Goal: Task Accomplishment & Management: Use online tool/utility

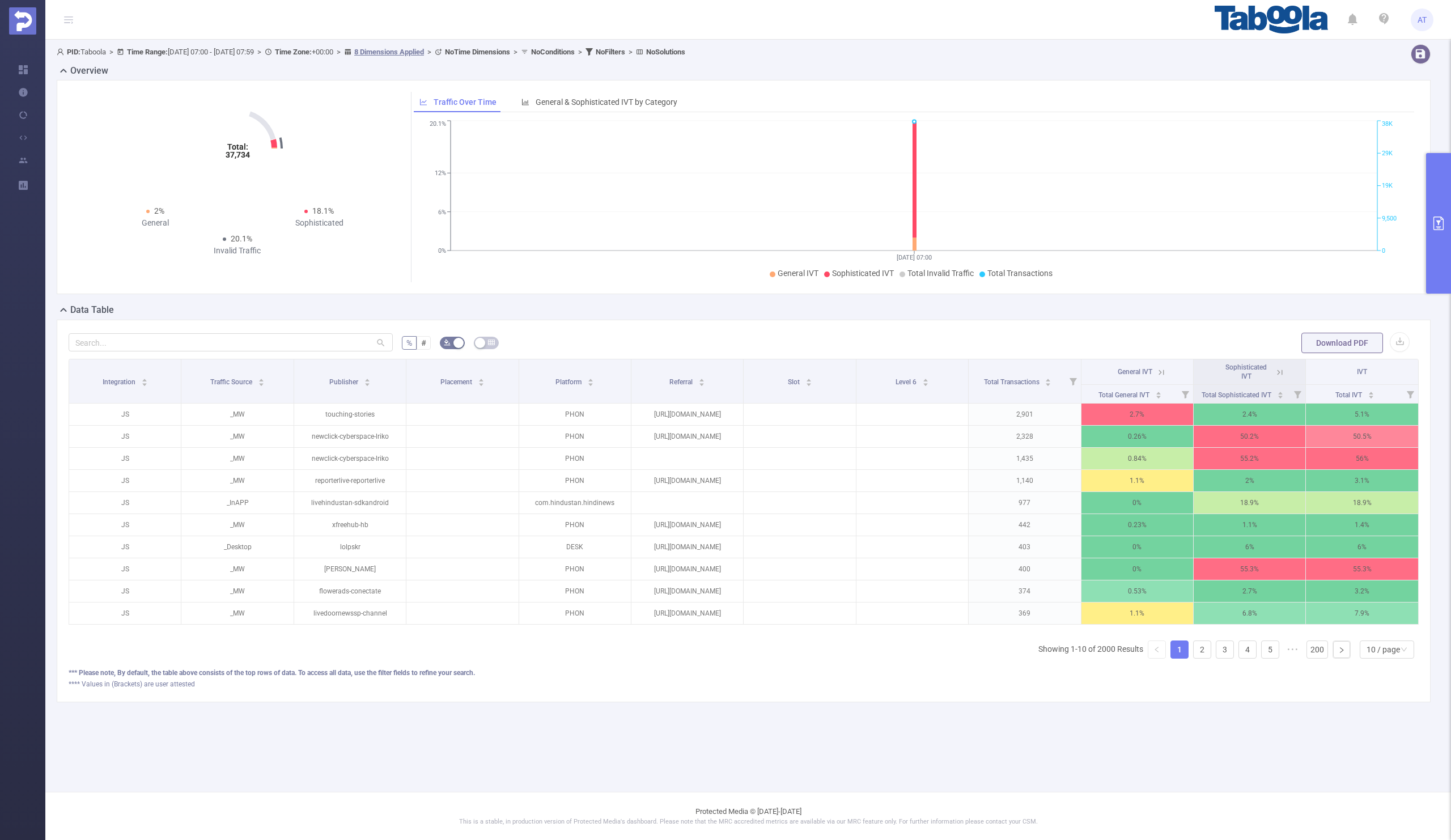
click at [1430, 238] on button "primary" at bounding box center [1439, 223] width 25 height 140
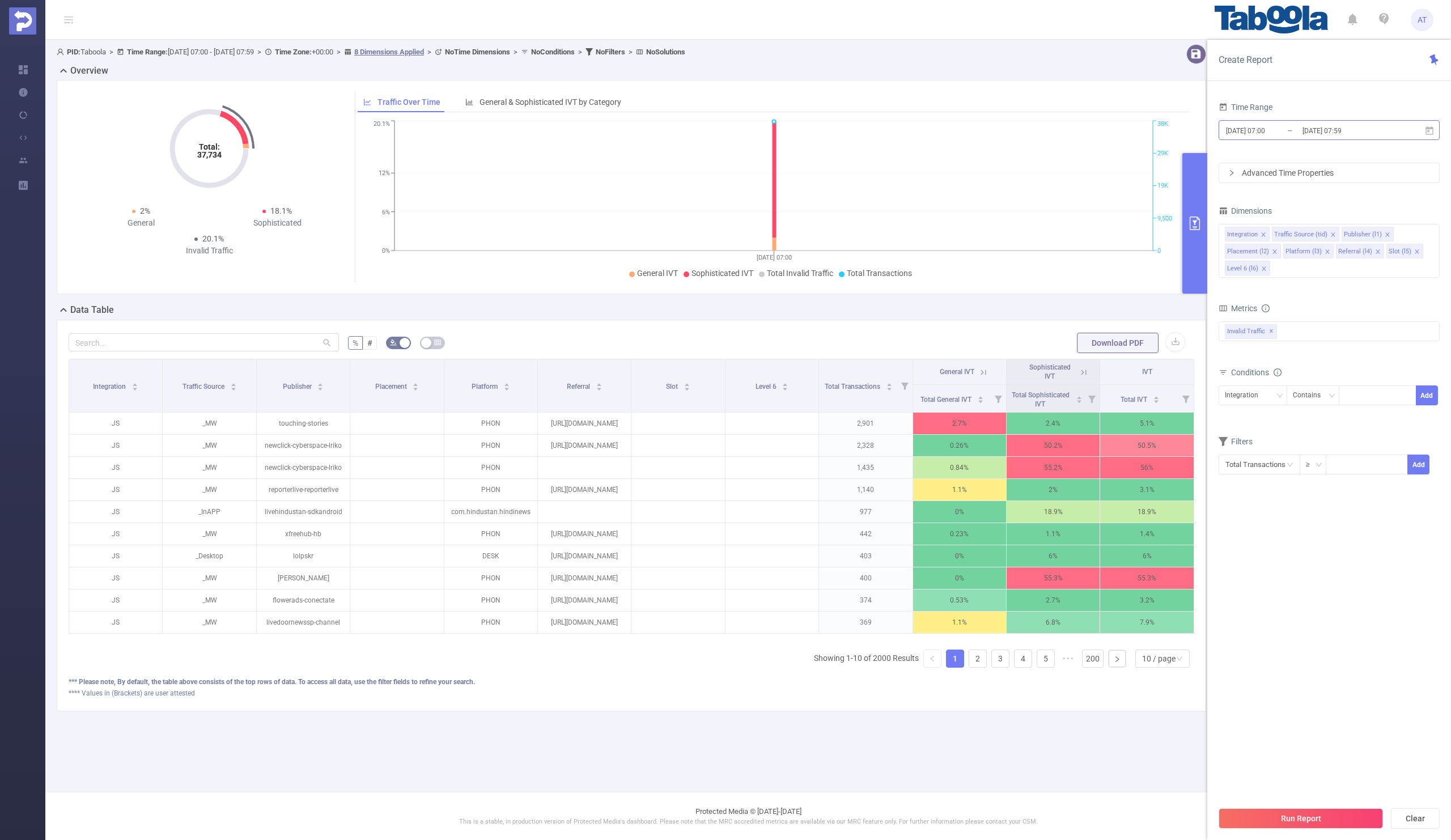
click at [1312, 134] on input "[DATE] 07:59" at bounding box center [1346, 130] width 92 height 16
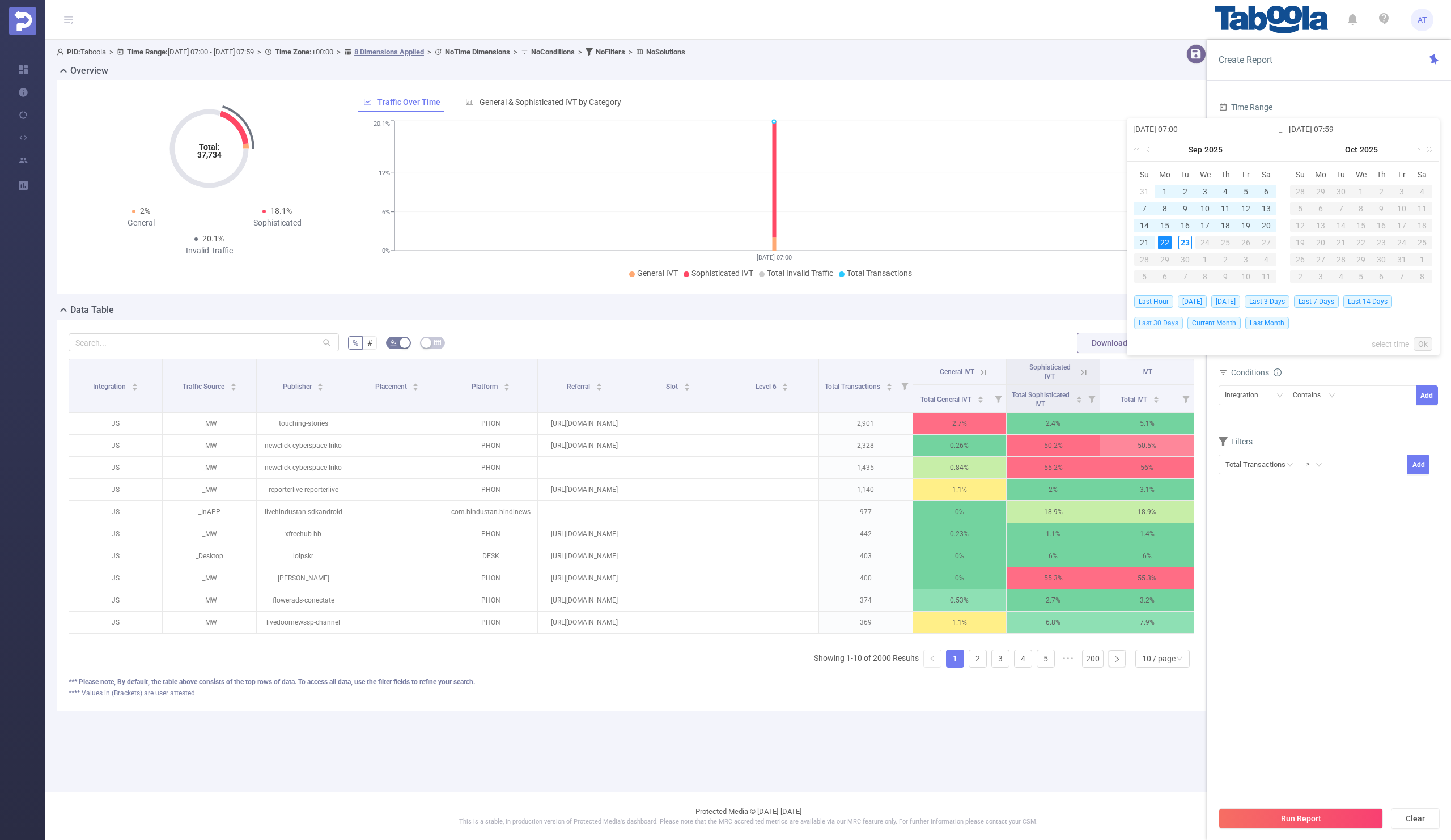
click at [1157, 321] on span "Last 30 Days" at bounding box center [1158, 322] width 49 height 12
type input "[DATE] 00:00"
type input "[DATE] 23:59"
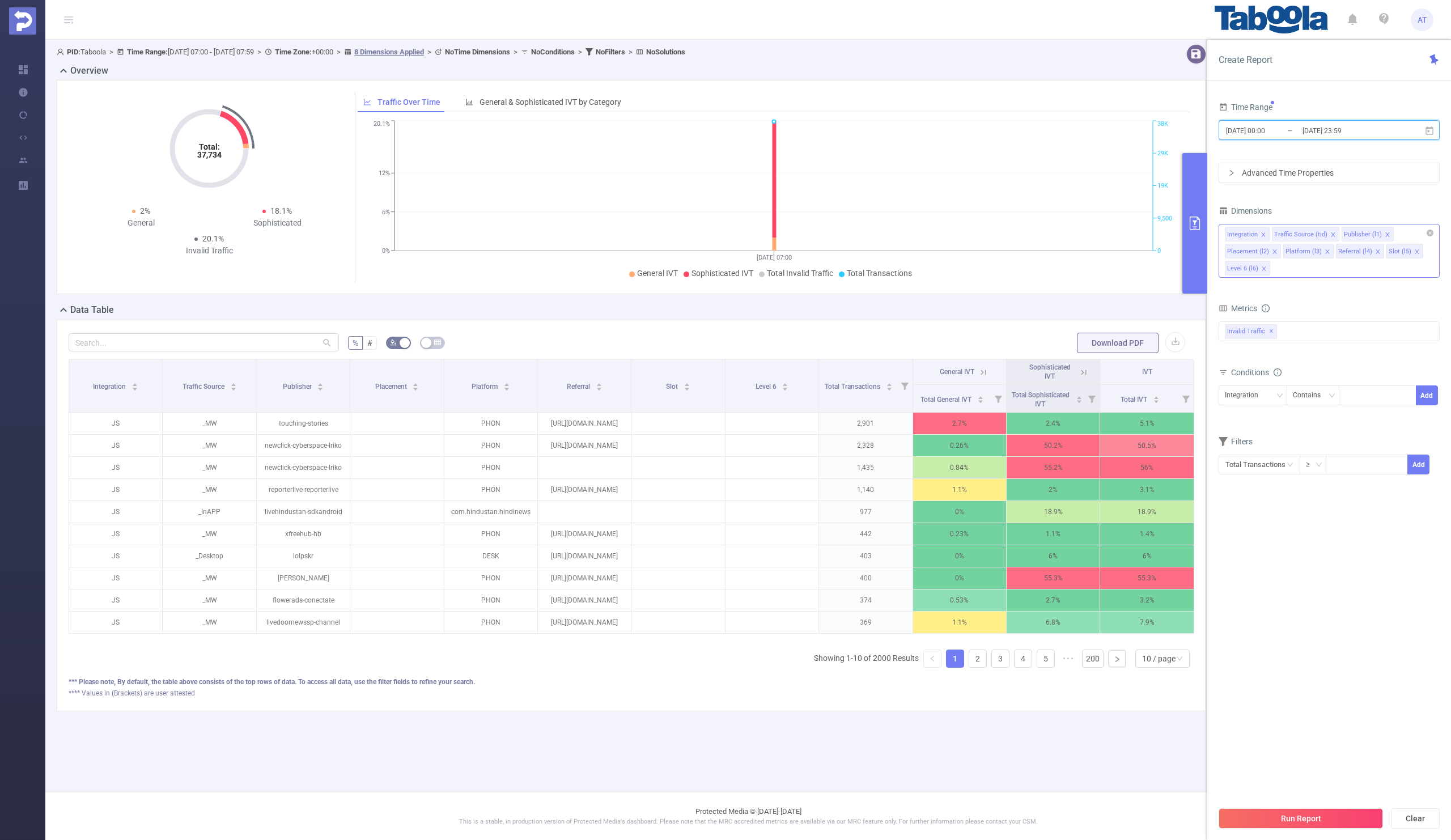
click at [1264, 234] on icon "icon: close" at bounding box center [1263, 234] width 6 height 6
click at [1284, 232] on icon "icon: close" at bounding box center [1285, 234] width 6 height 6
click at [1330, 233] on icon "icon: close" at bounding box center [1329, 234] width 6 height 6
click at [1325, 233] on li "Platform (l3)" at bounding box center [1304, 234] width 50 height 15
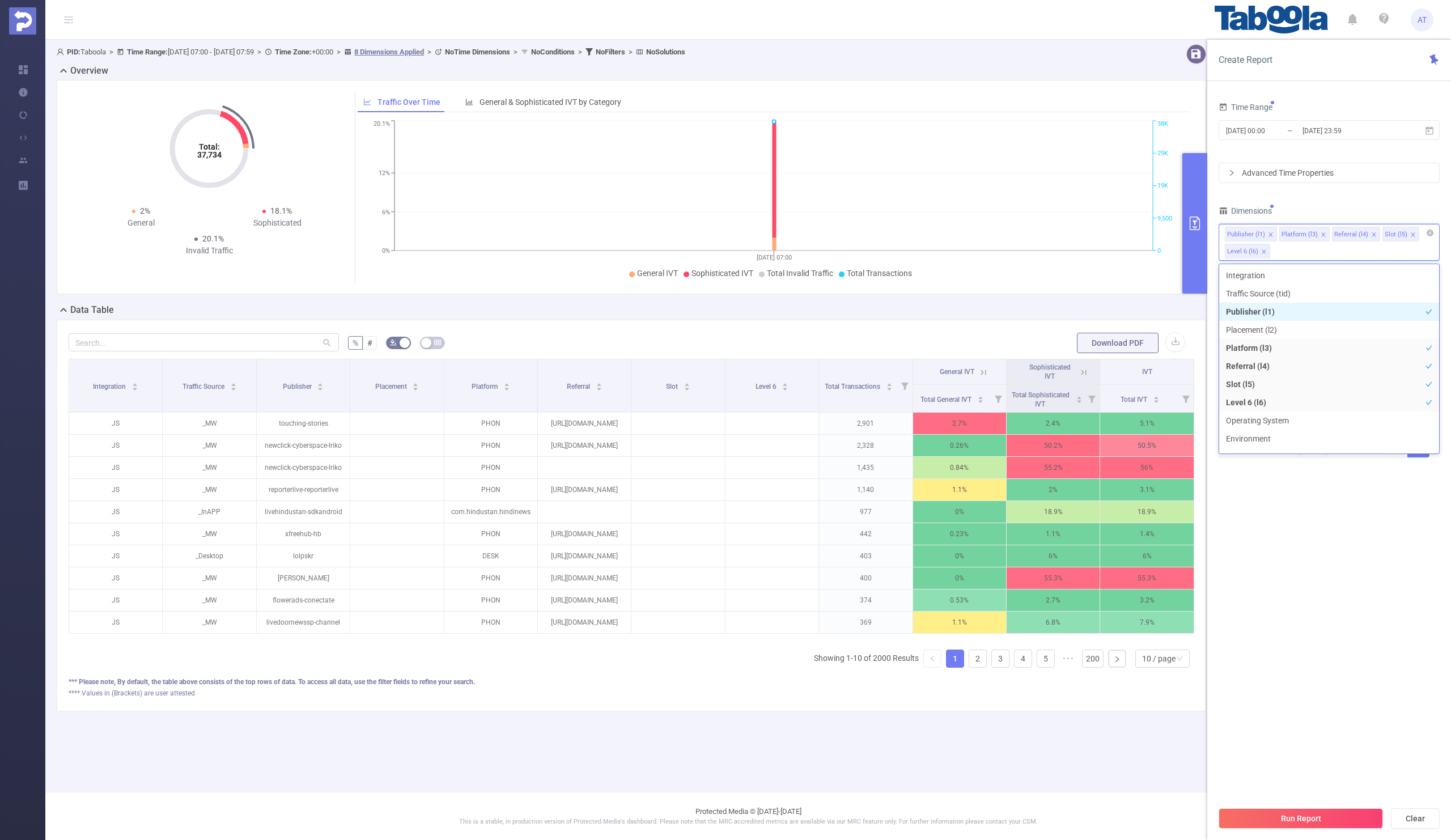
click at [1323, 233] on icon "icon: close" at bounding box center [1323, 234] width 4 height 4
click at [1318, 233] on icon "icon: close" at bounding box center [1321, 234] width 6 height 6
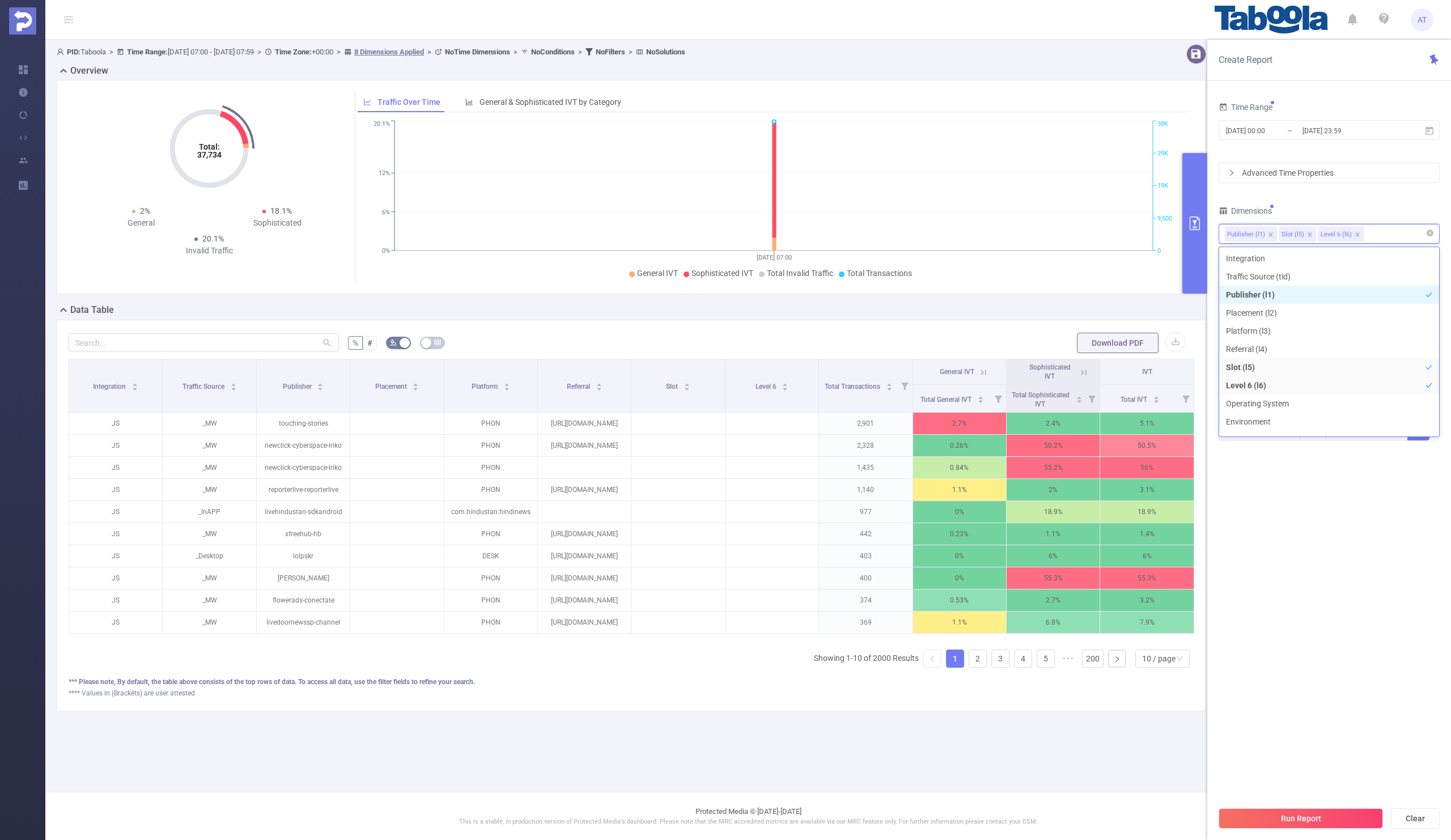
click at [1308, 233] on icon "icon: close" at bounding box center [1309, 234] width 4 height 4
click at [1333, 210] on div "Dimensions" at bounding box center [1329, 212] width 221 height 19
click at [1360, 364] on div at bounding box center [1377, 361] width 65 height 19
paste input "insurepioneer"
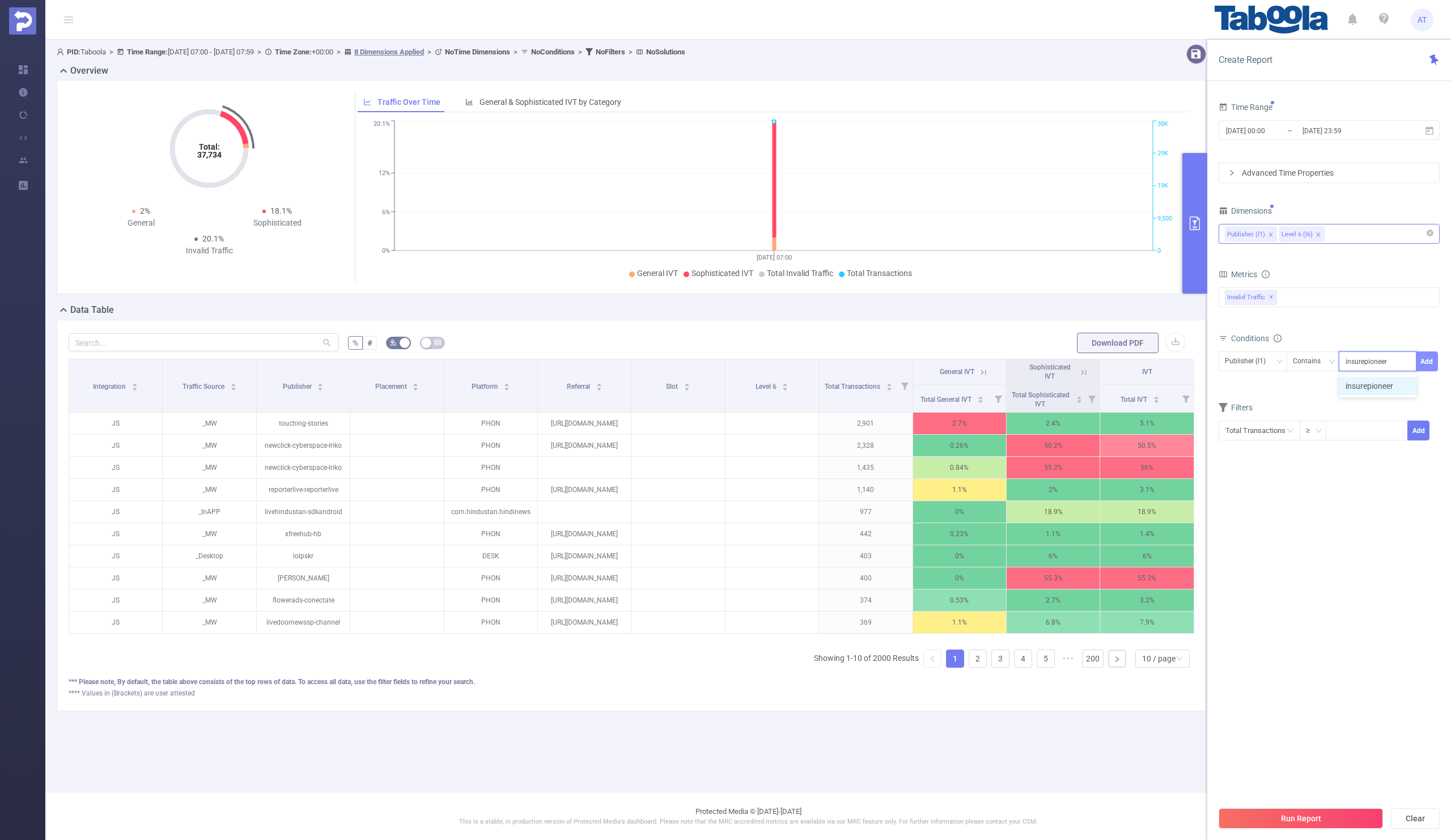
type input "insurepioneer"
click at [1425, 358] on button "Add" at bounding box center [1426, 361] width 22 height 20
click at [1324, 410] on form "Dimensions Publisher (l1) Level 6 (l6) Metrics bp_total bp_adult bp_arms bp_cri…" at bounding box center [1329, 338] width 221 height 271
click at [1280, 131] on input "[DATE] 00:00" at bounding box center [1270, 130] width 92 height 16
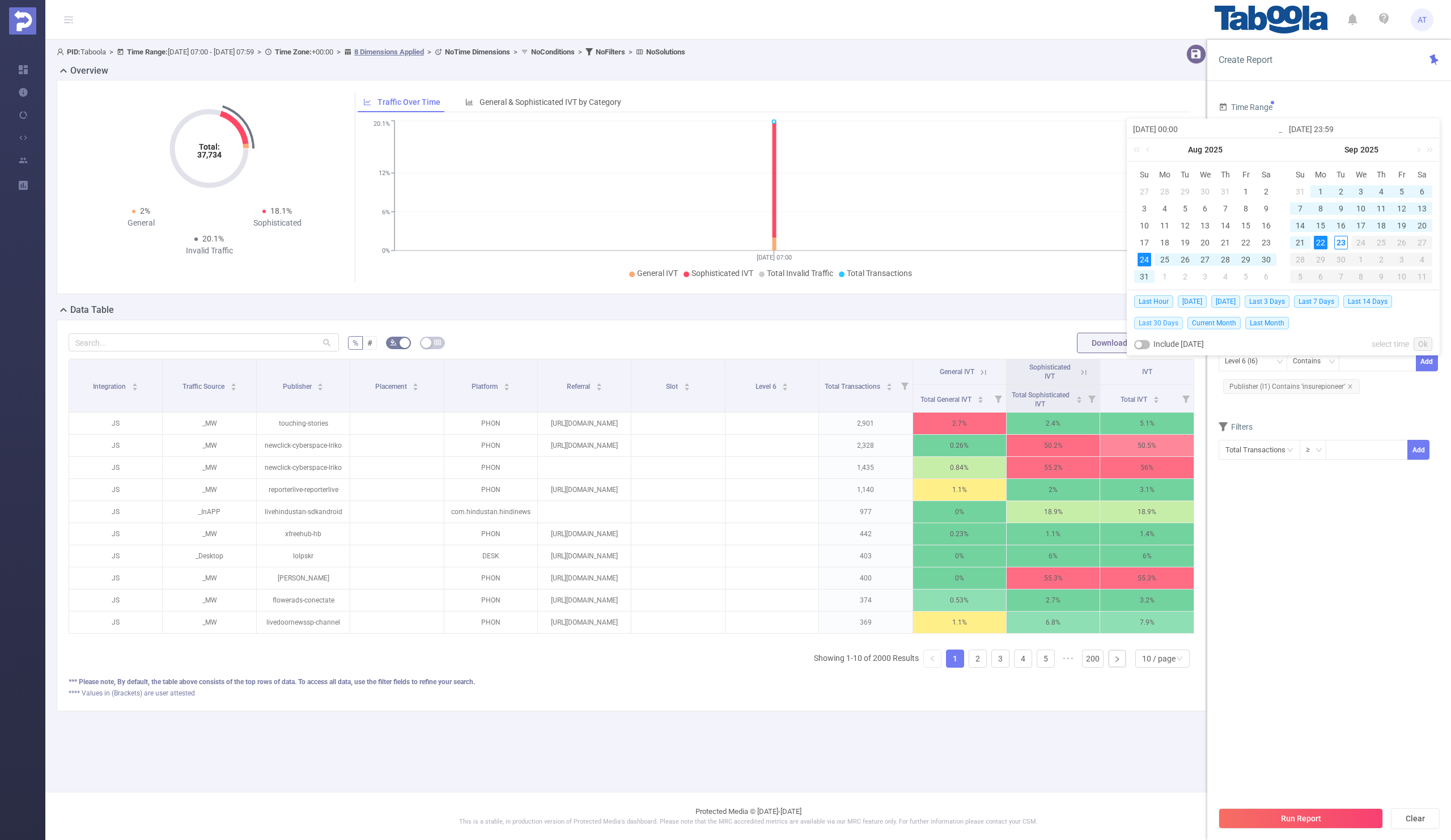
click at [1158, 322] on span "Last 30 Days" at bounding box center [1158, 322] width 49 height 12
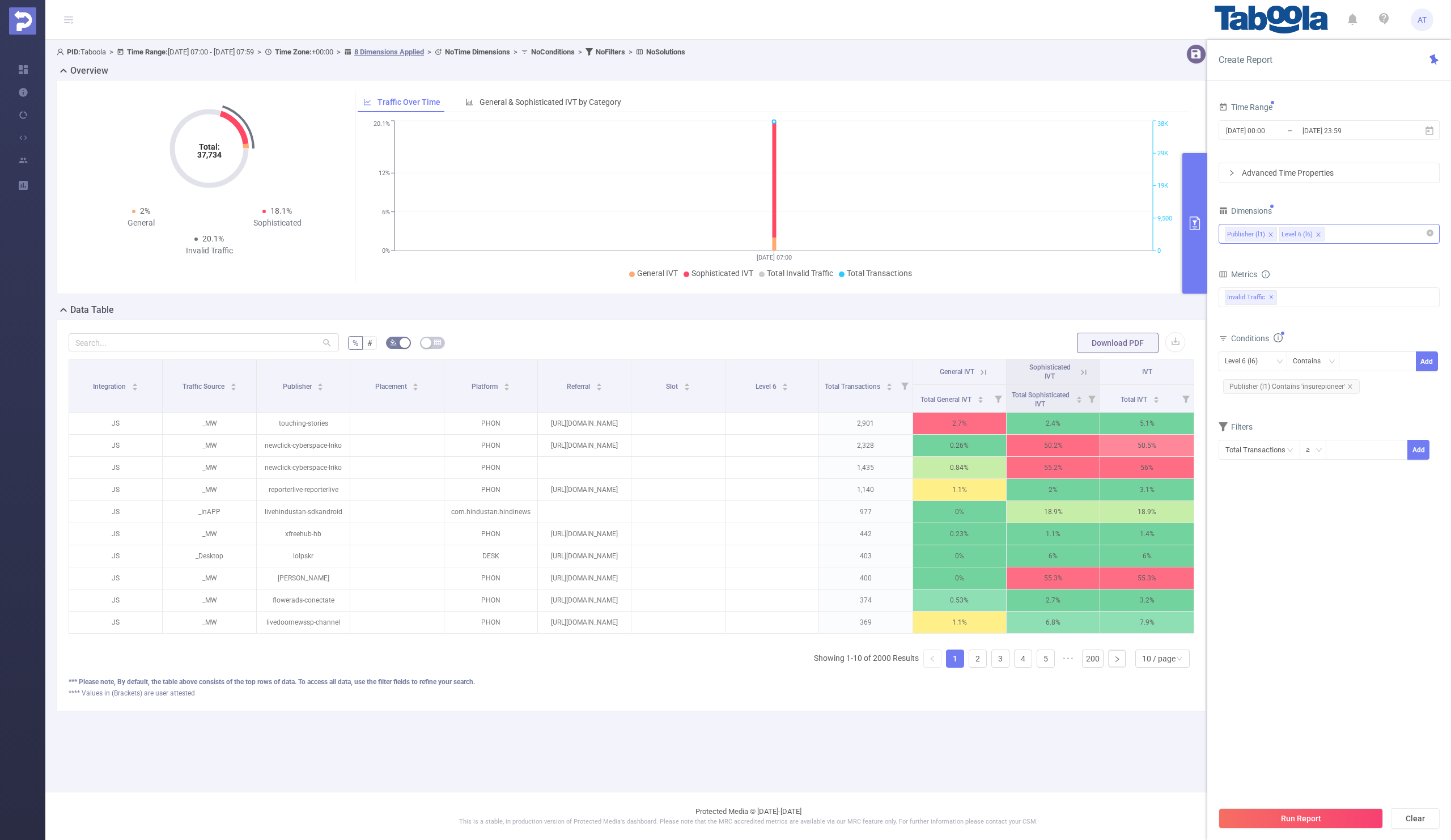
click at [1285, 507] on section "Time Range [DATE] 00:00 _ [DATE] 23:59 Advanced Time Properties Dimensions Publ…" at bounding box center [1329, 449] width 221 height 701
click at [1286, 819] on button "Run Report" at bounding box center [1300, 818] width 164 height 21
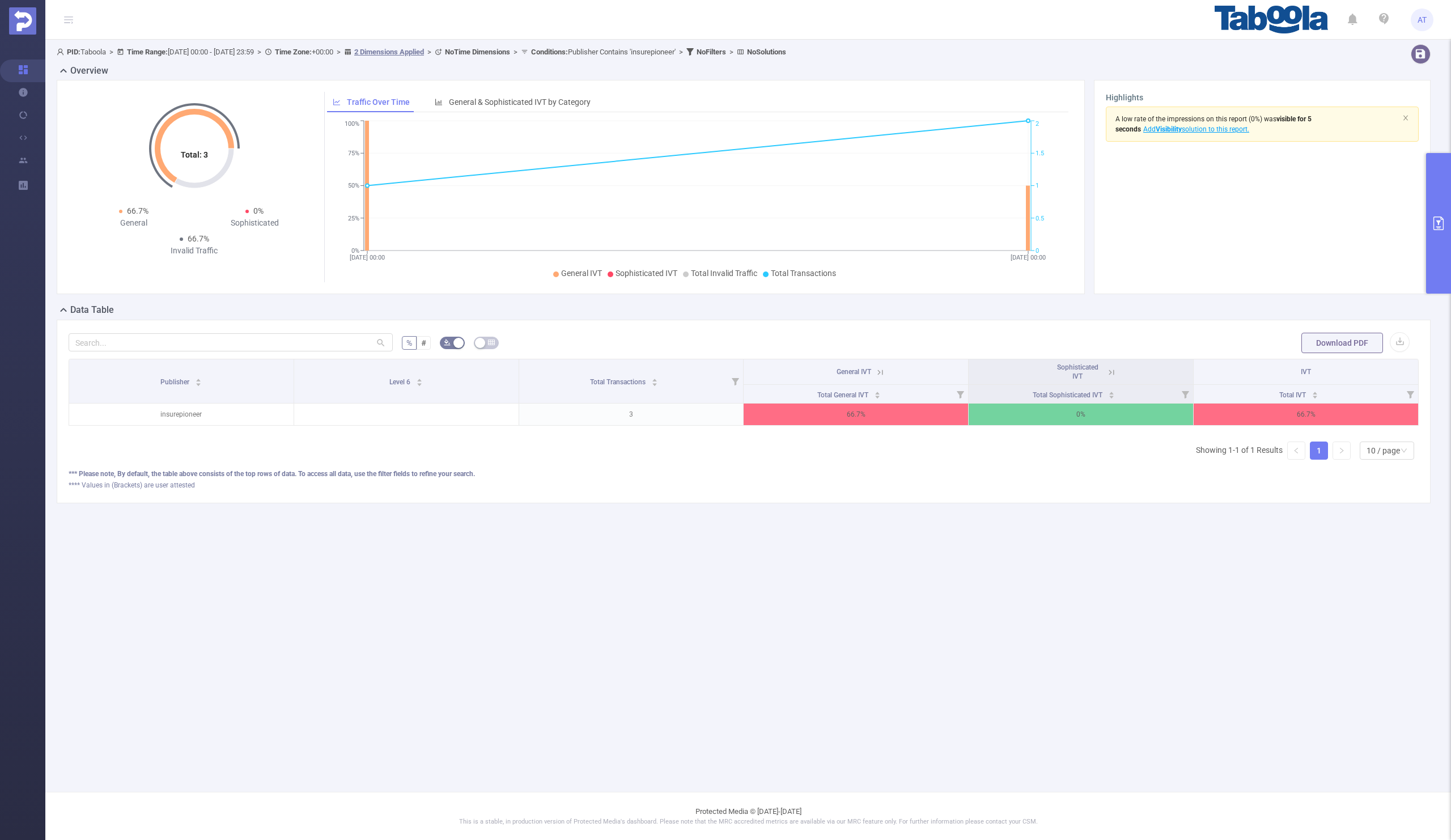
click at [1436, 208] on button "primary" at bounding box center [1439, 223] width 25 height 140
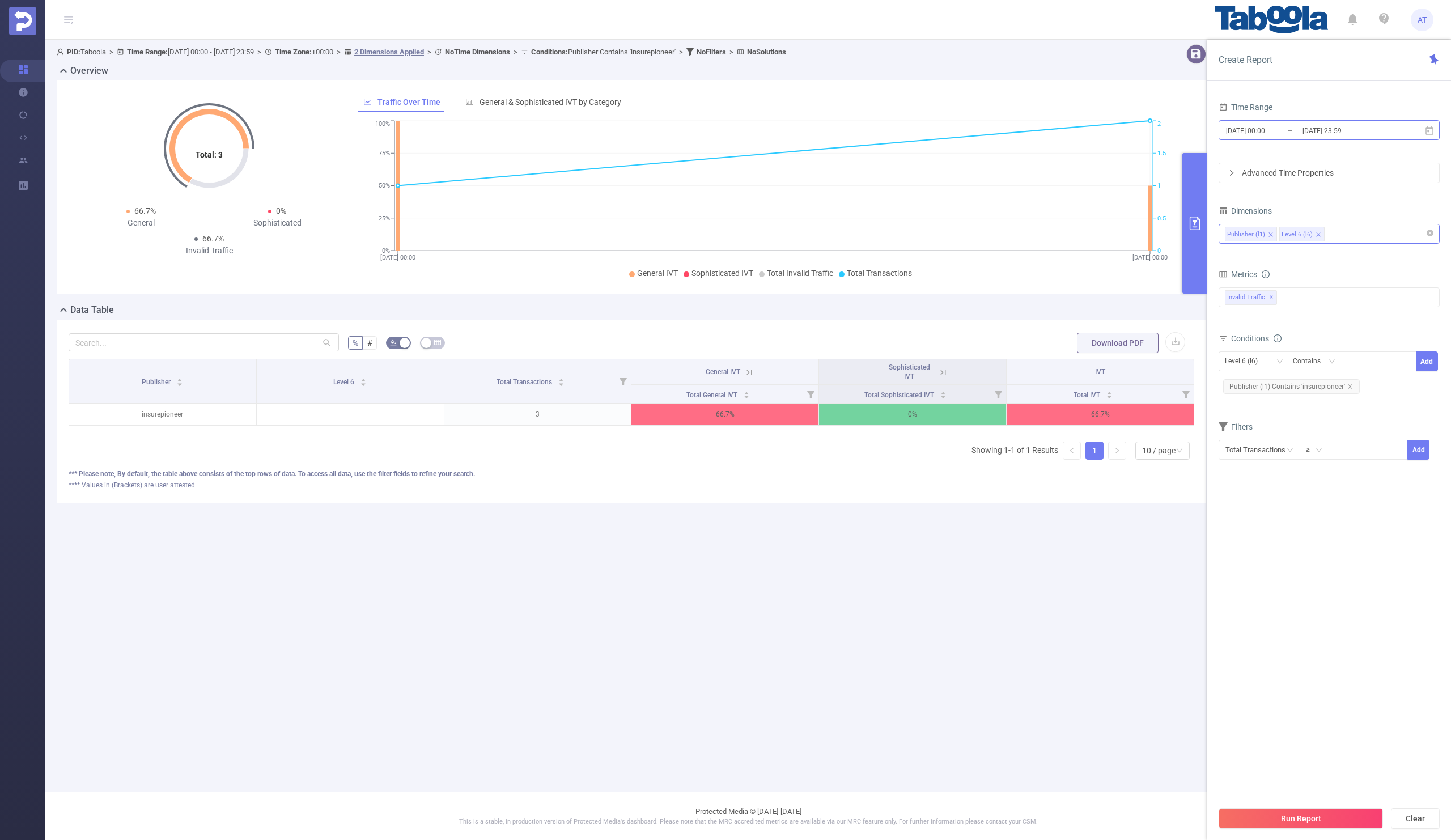
click at [1282, 131] on input "[DATE] 00:00" at bounding box center [1270, 130] width 92 height 16
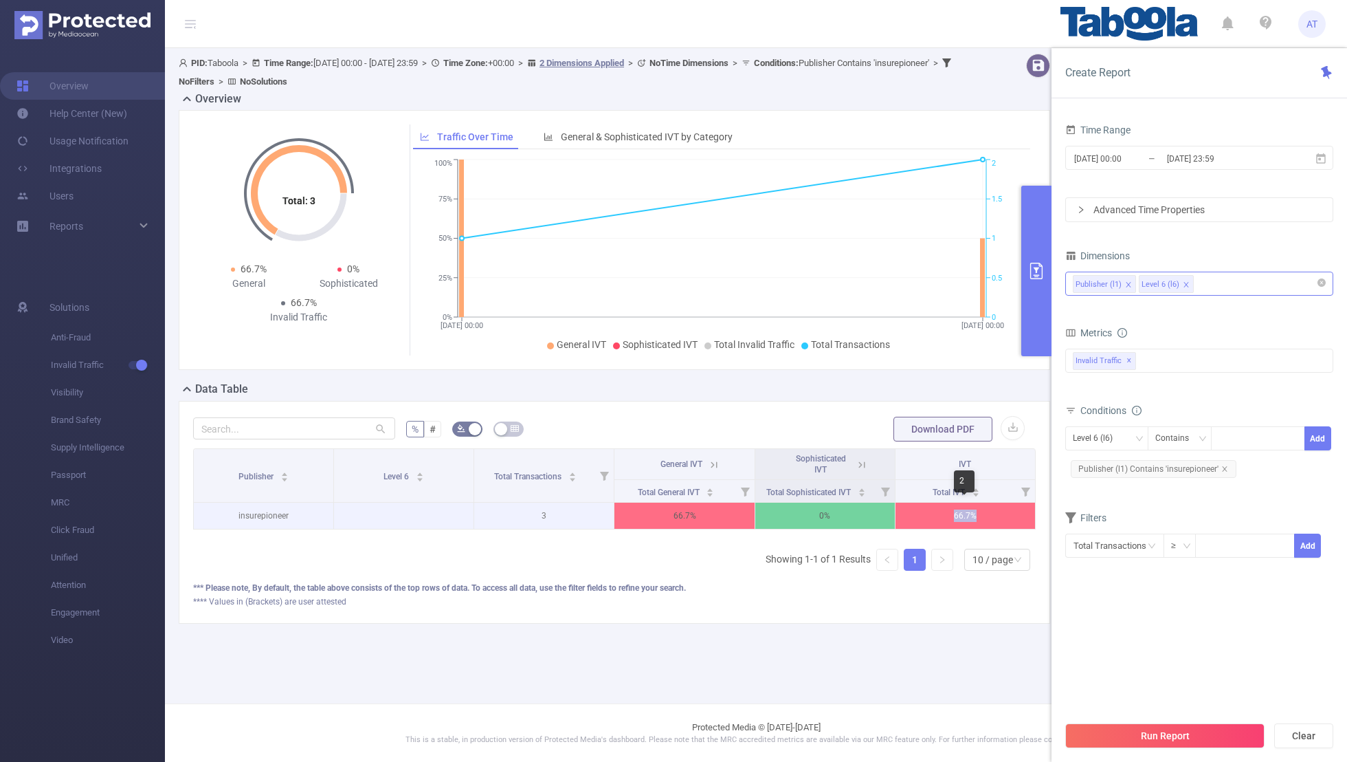
copy p "66.7%"
drag, startPoint x: 984, startPoint y: 508, endPoint x: 910, endPoint y: 509, distance: 73.6
click at [910, 509] on p "66.7%" at bounding box center [966, 516] width 140 height 26
click at [988, 516] on p "66.7%" at bounding box center [966, 516] width 140 height 26
drag, startPoint x: 988, startPoint y: 514, endPoint x: 916, endPoint y: 514, distance: 71.5
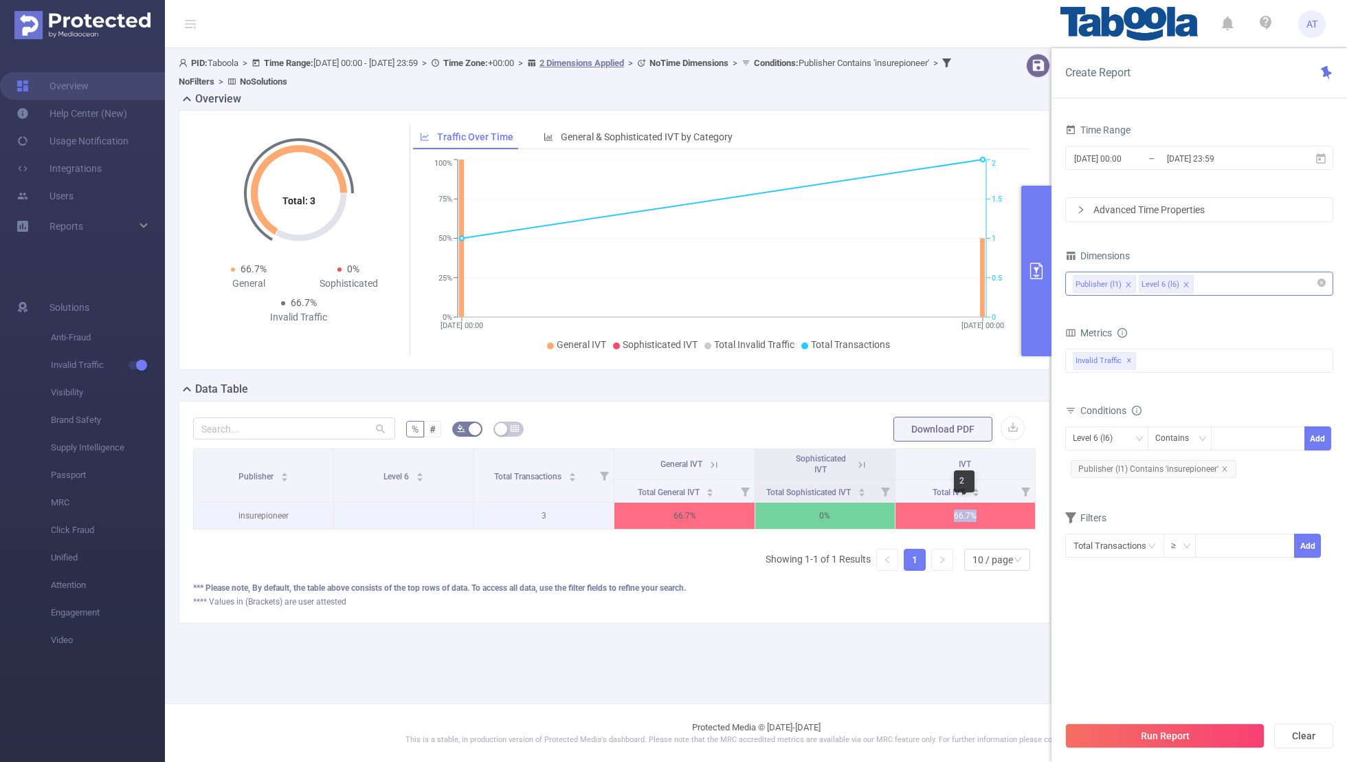
click at [916, 514] on p "66.7%" at bounding box center [966, 516] width 140 height 26
copy p "66.7%"
click at [862, 460] on icon at bounding box center [859, 465] width 12 height 12
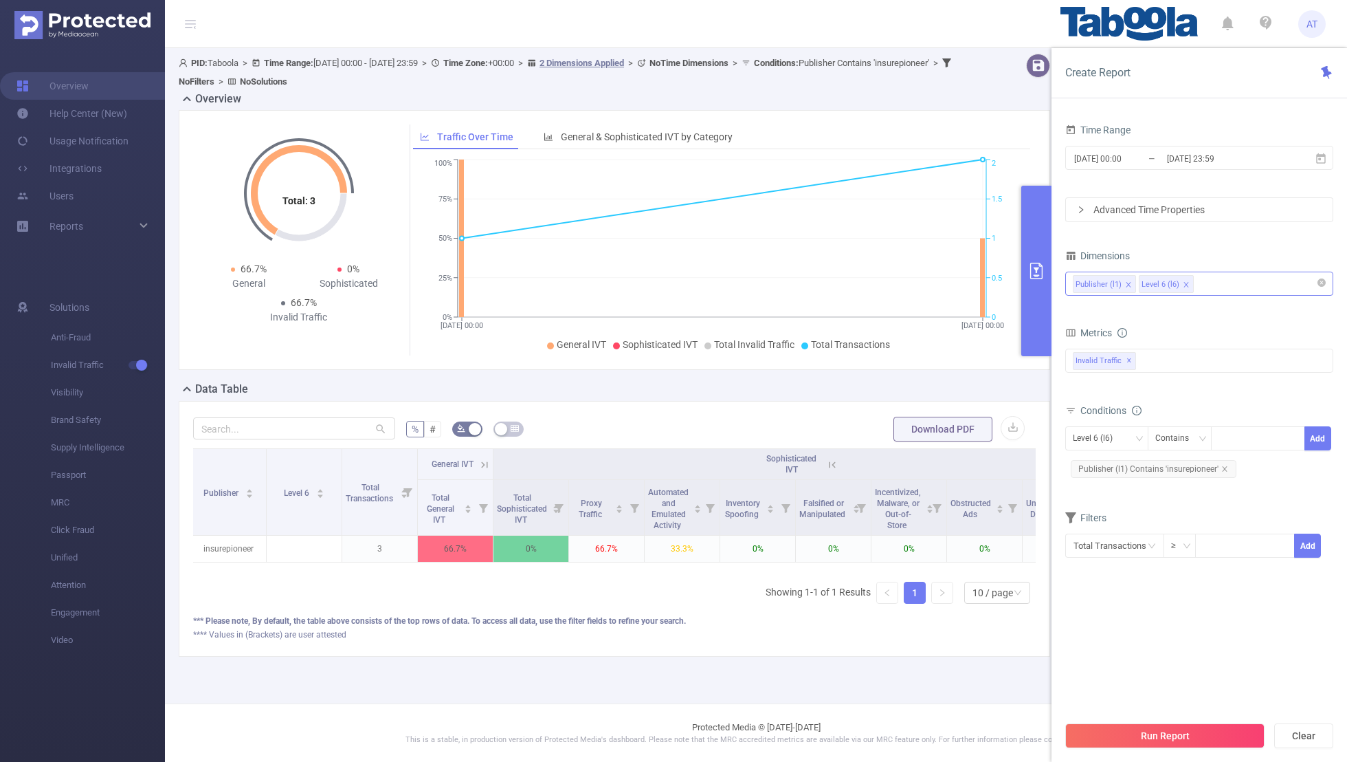
click at [488, 466] on icon at bounding box center [484, 465] width 12 height 12
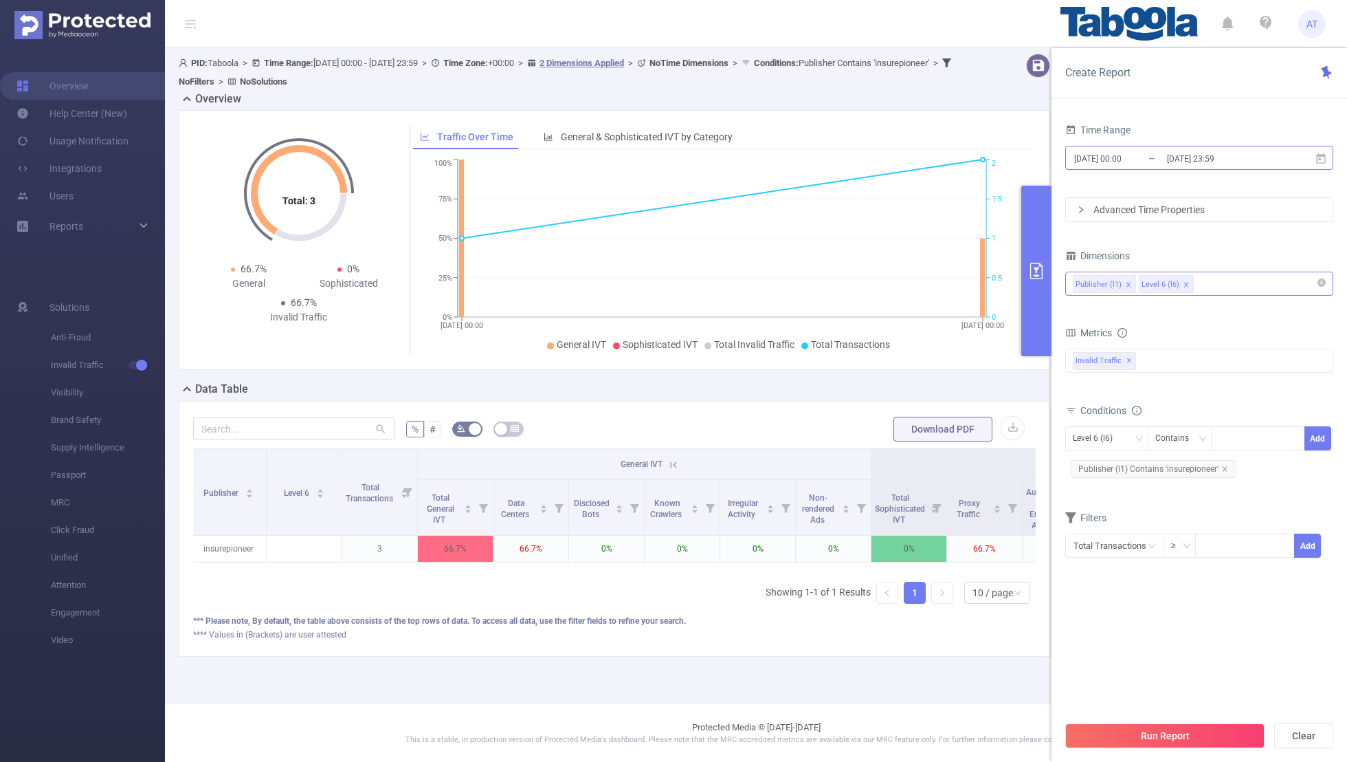
click at [1130, 162] on input "[DATE] 00:00" at bounding box center [1128, 158] width 111 height 19
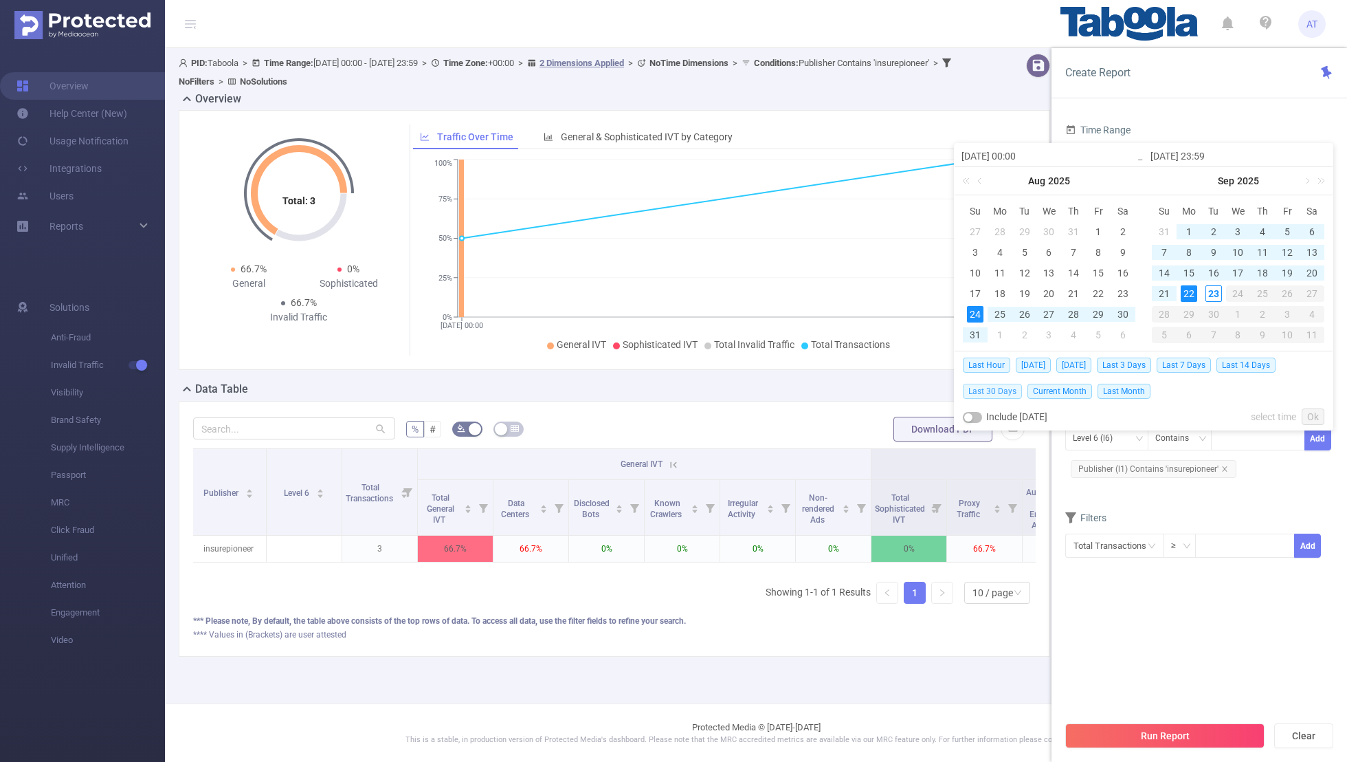
click at [976, 389] on span "Last 30 Days" at bounding box center [992, 391] width 59 height 15
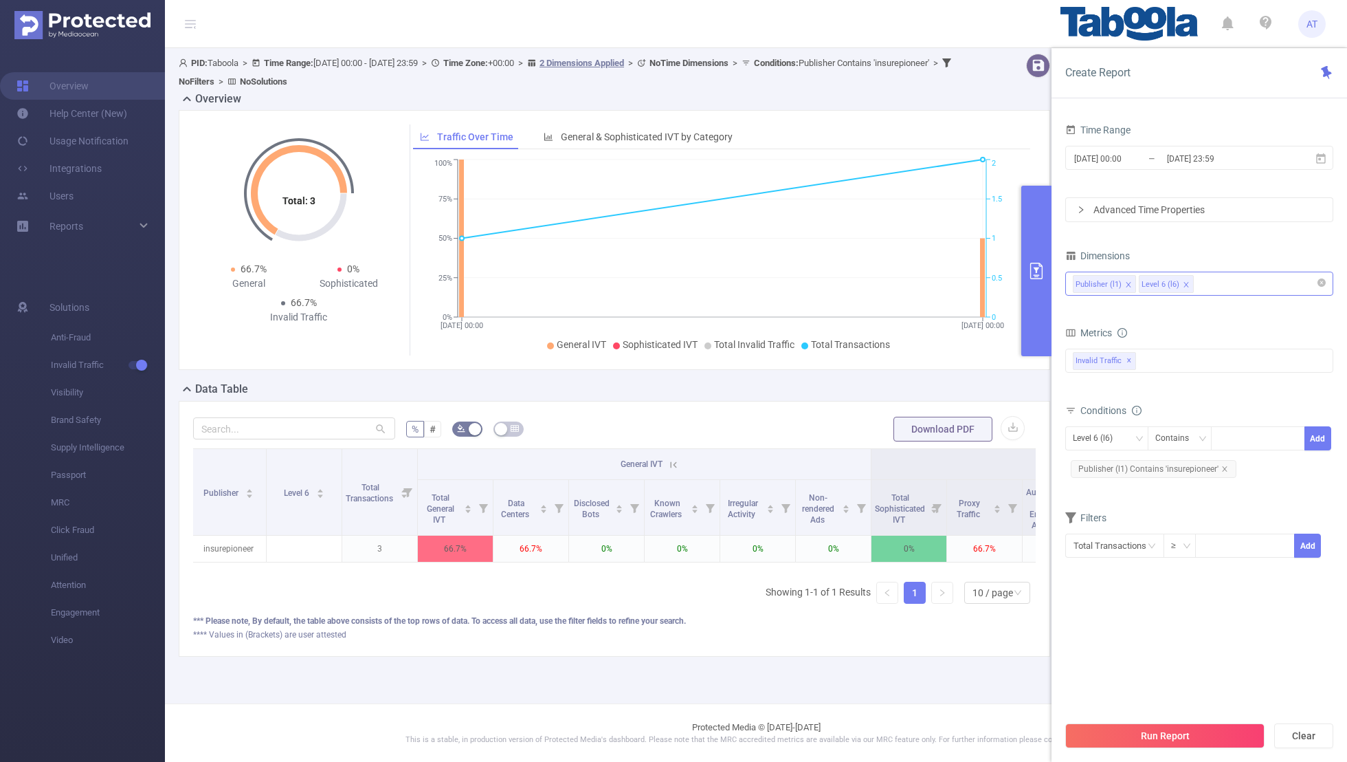
click at [1152, 626] on section "Time Range [DATE] 00:00 _ [DATE] 23:59 Advanced Time Properties Dimensions Publ…" at bounding box center [1200, 416] width 268 height 593
click at [1144, 745] on button "Run Report" at bounding box center [1165, 735] width 199 height 25
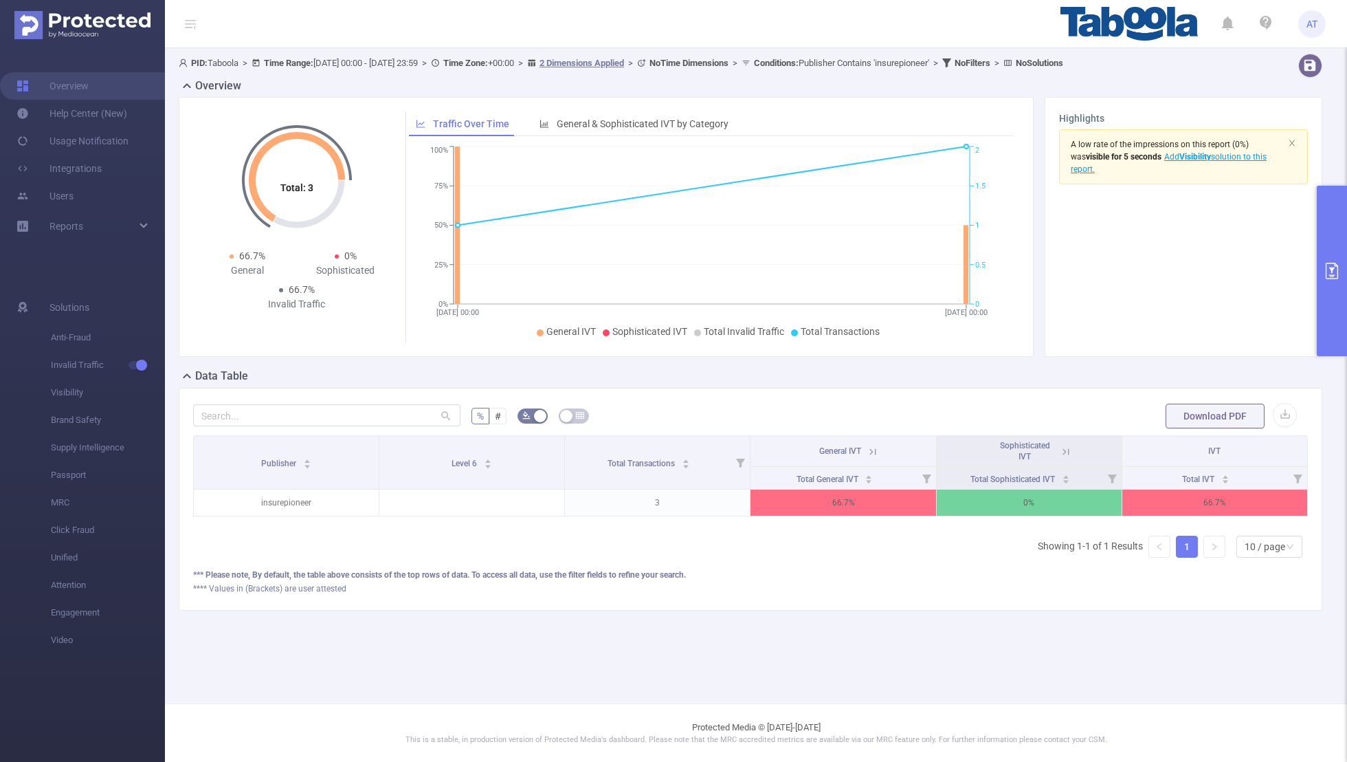
click at [1332, 240] on button "primary" at bounding box center [1332, 271] width 30 height 170
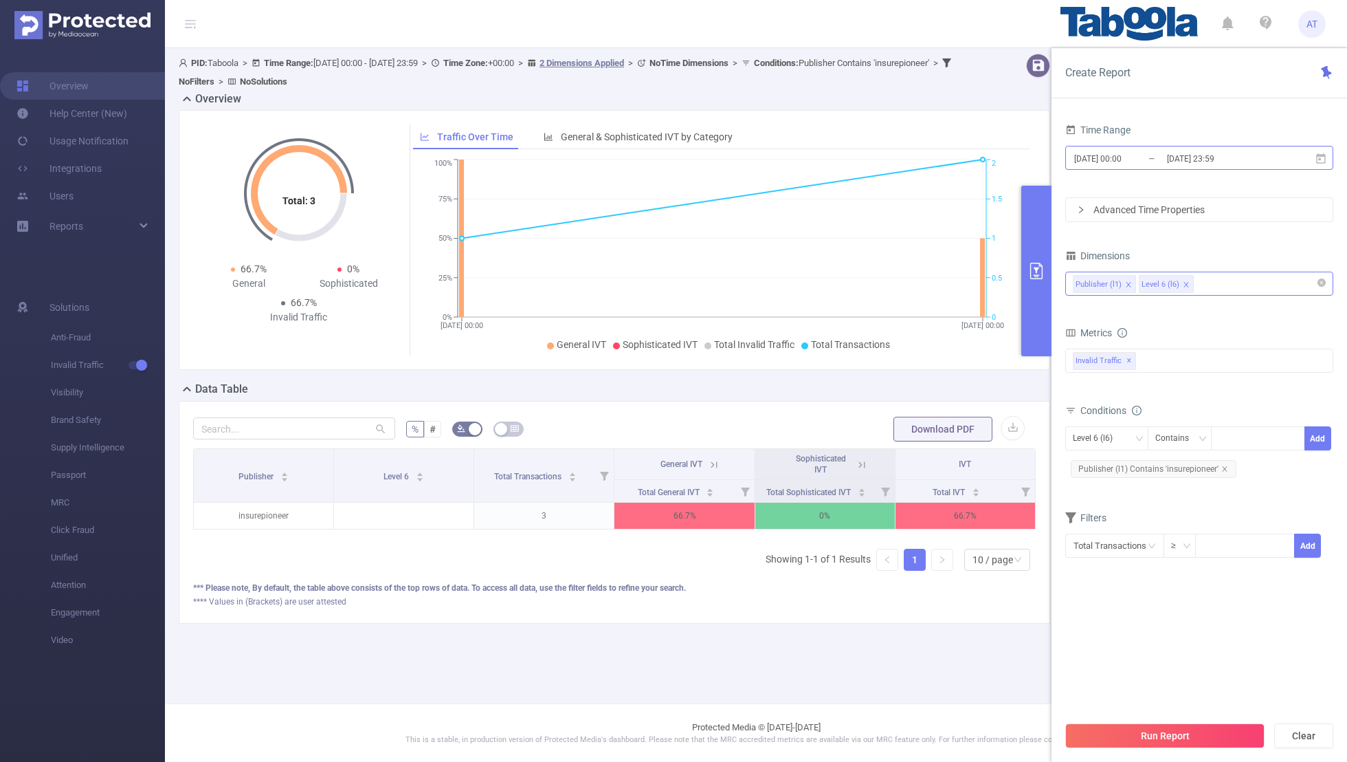
click at [1132, 154] on input "[DATE] 00:00" at bounding box center [1128, 158] width 111 height 19
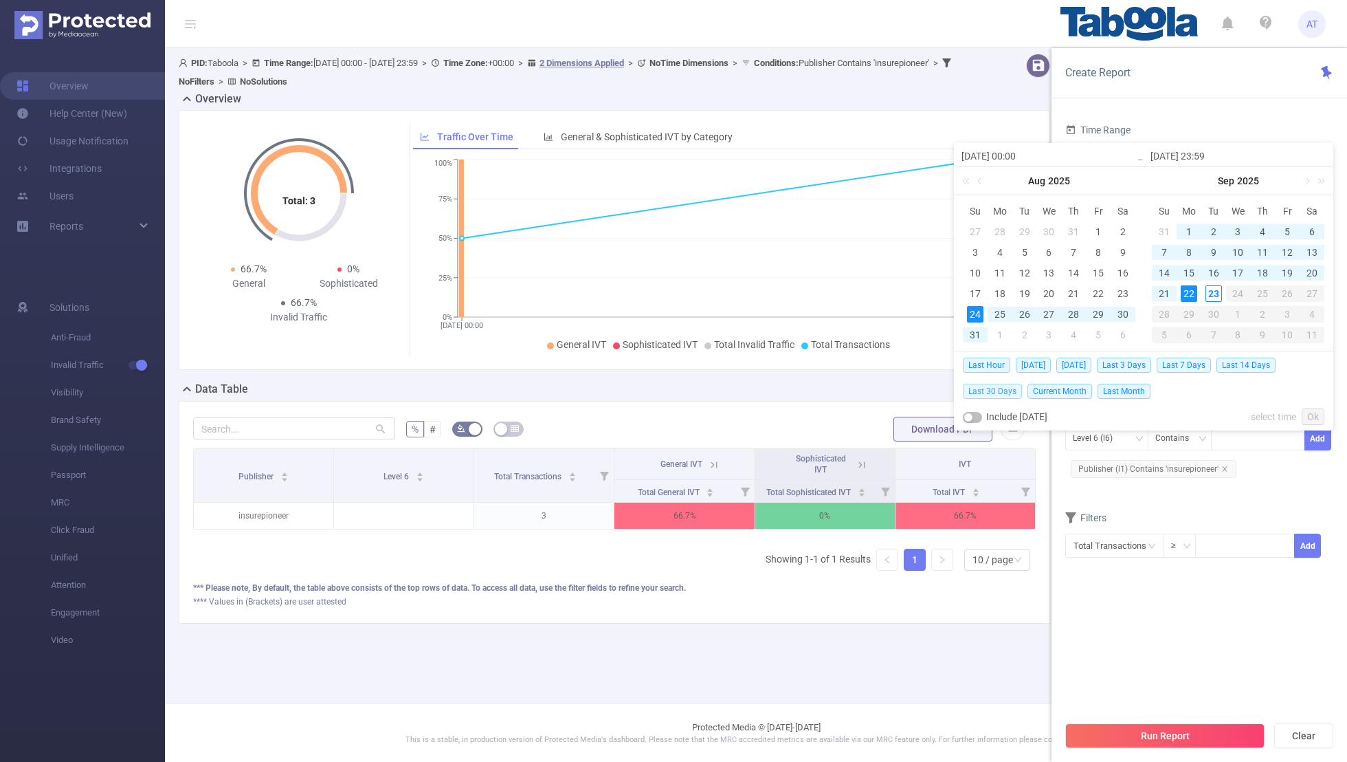
click at [992, 384] on span "Last 30 Days" at bounding box center [992, 391] width 59 height 15
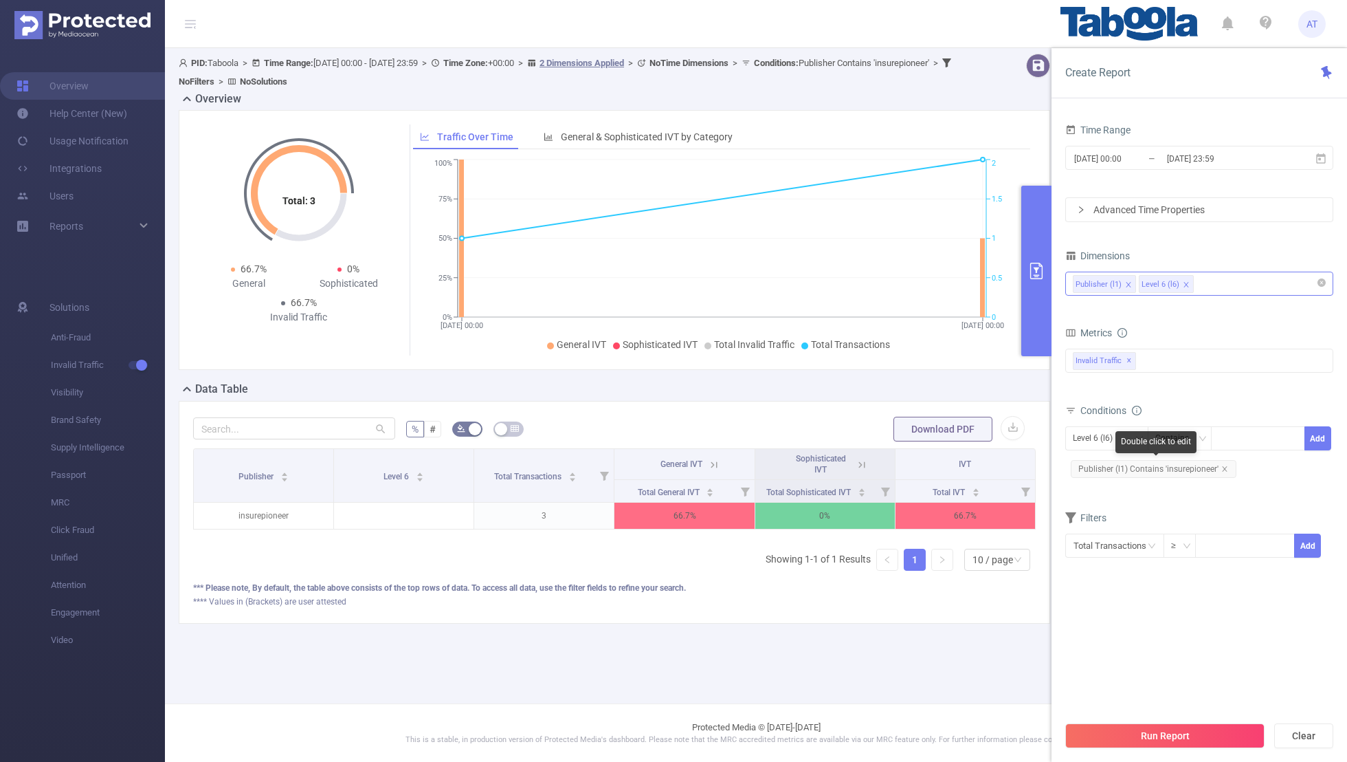
click at [1223, 462] on span "Publisher (l1) Contains 'insurepioneer'" at bounding box center [1154, 469] width 166 height 18
click at [1090, 437] on div "Level 6 (l6)" at bounding box center [1097, 438] width 49 height 23
click at [1094, 459] on li "Publisher (l1)" at bounding box center [1107, 465] width 83 height 22
click at [1224, 466] on icon "icon: close" at bounding box center [1224, 468] width 5 height 5
click at [1231, 443] on div at bounding box center [1258, 438] width 79 height 23
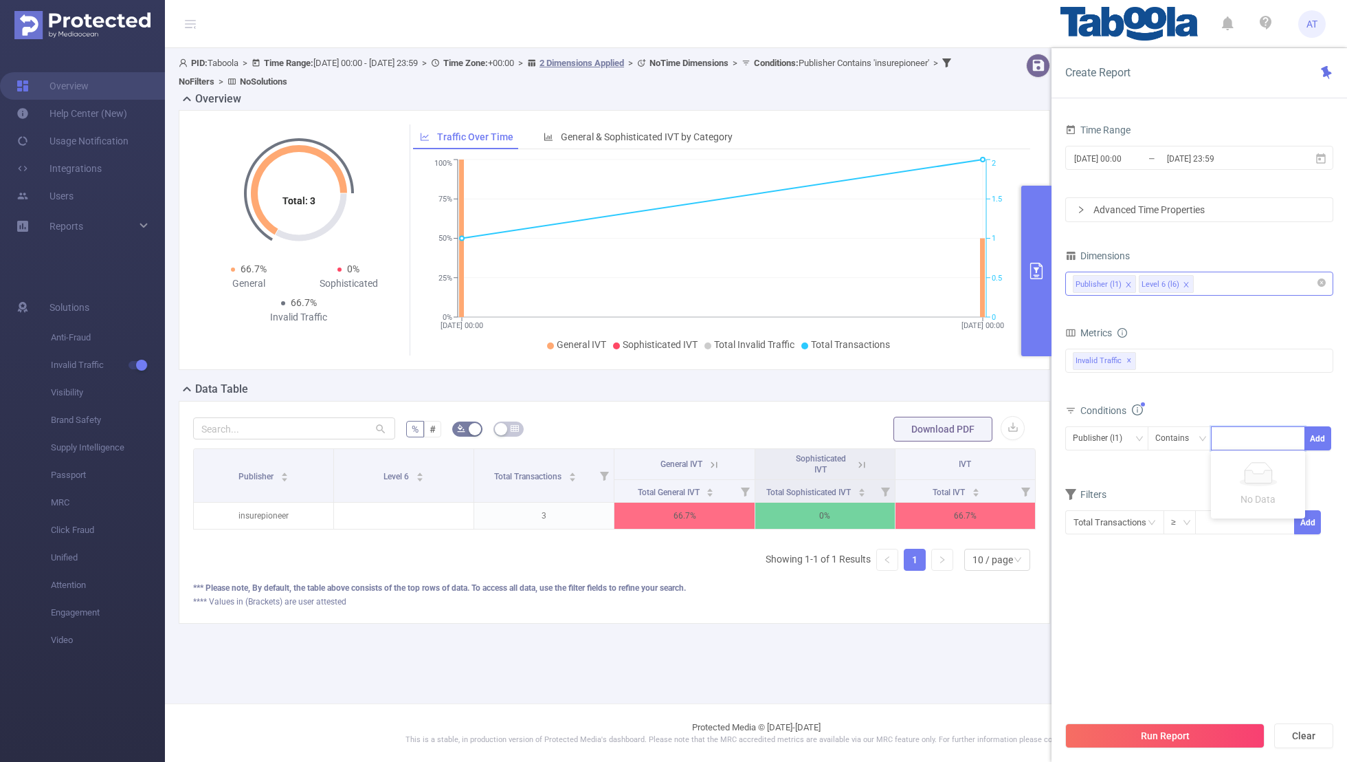
paste input "wooryfood"
type input "wooryfood"
click at [1320, 435] on button "Add" at bounding box center [1318, 438] width 27 height 24
click at [1171, 488] on div "Conditions Level 6 (l6) Contains Add Publisher (l1) Contains 'wooryfood'" at bounding box center [1200, 446] width 268 height 91
click at [1101, 154] on input "[DATE] 00:00" at bounding box center [1128, 158] width 111 height 19
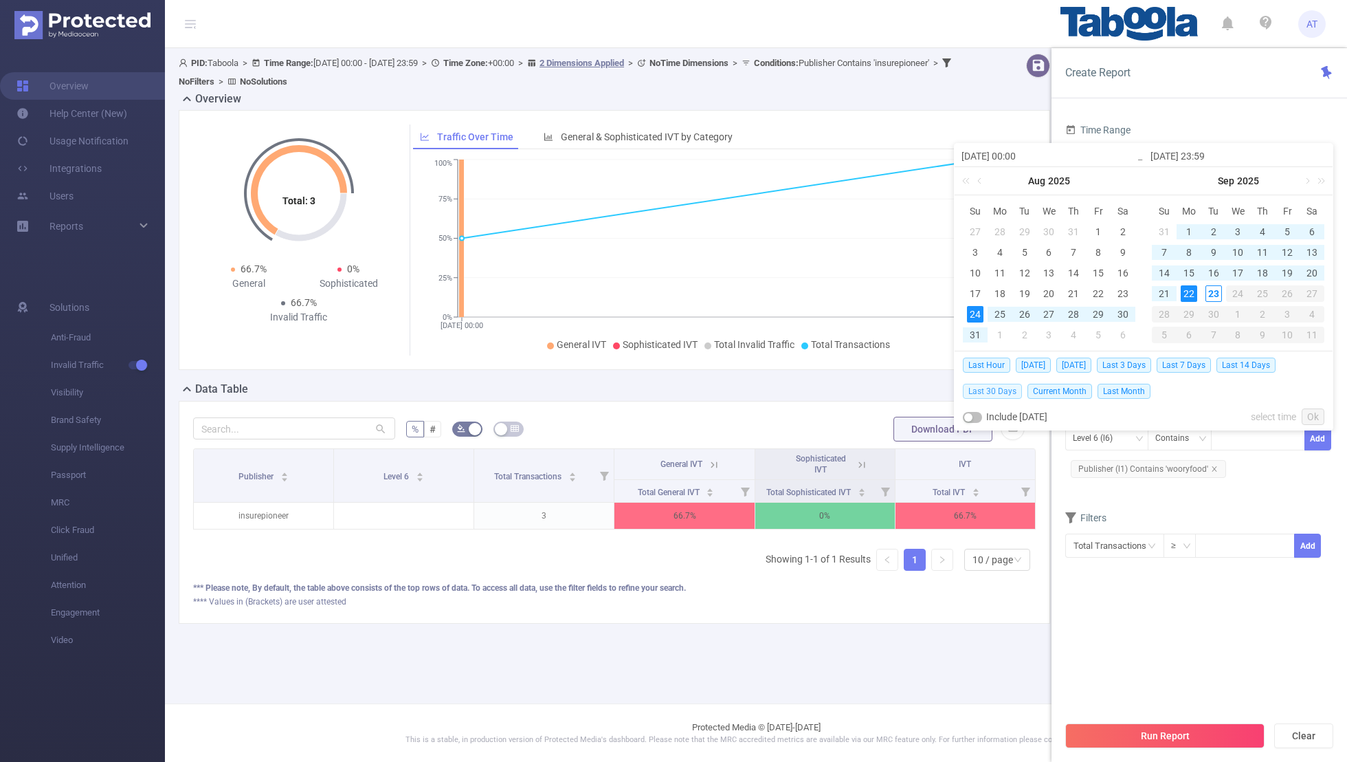
click at [1000, 388] on span "Last 30 Days" at bounding box center [992, 391] width 59 height 15
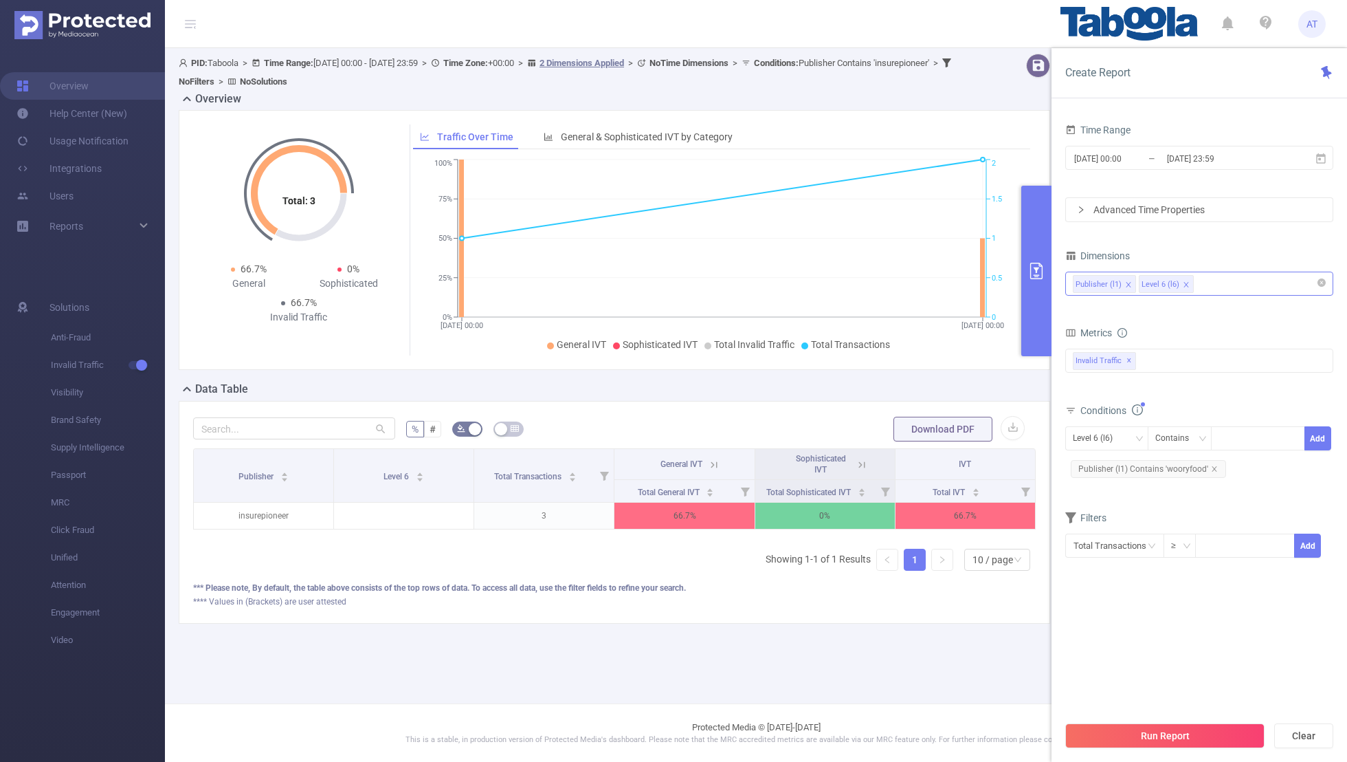
click at [1146, 632] on section "Time Range [DATE] 00:00 _ [DATE] 23:59 Advanced Time Properties Dimensions Publ…" at bounding box center [1200, 416] width 268 height 593
click at [1145, 738] on button "Run Report" at bounding box center [1165, 735] width 199 height 25
